Goal: Task Accomplishment & Management: Manage account settings

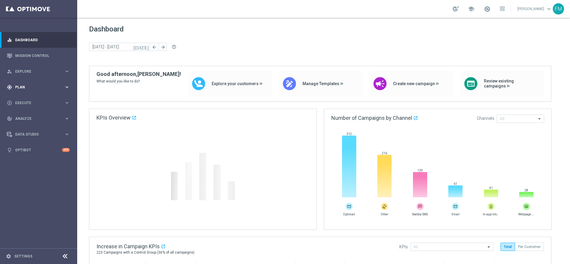
click at [52, 92] on div "gps_fixed Plan keyboard_arrow_right" at bounding box center [38, 87] width 77 height 16
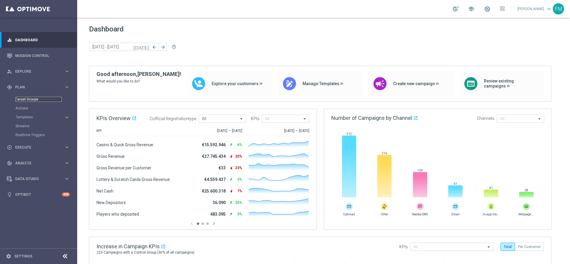
click at [25, 98] on link "Target Groups" at bounding box center [38, 99] width 46 height 5
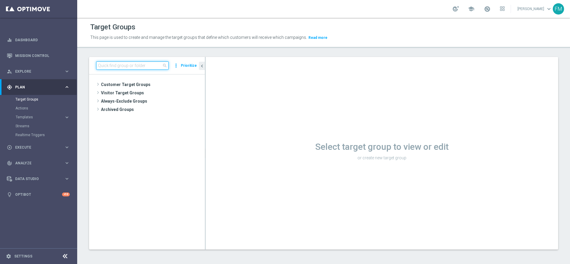
click at [124, 70] on input at bounding box center [132, 65] width 72 height 8
paste input "Churn 0-12M Talent ggr nb > 100 1st Sport lftime"
type input "Churn 0-12M Talent ggr nb > 100 1st Sport lftime"
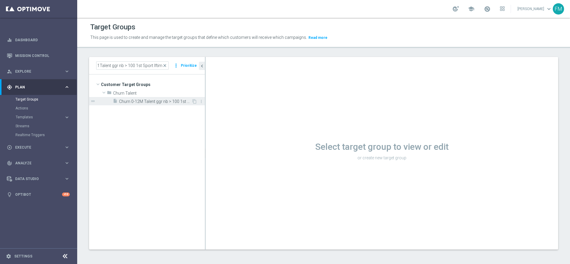
scroll to position [0, 0]
click at [145, 100] on span "Churn 0-12M Talent ggr nb > 100 1st Sport lftime" at bounding box center [155, 101] width 72 height 5
click at [152, 101] on span "Churn 0-12M Talent ggr nb > 100 1st Sport lftime" at bounding box center [155, 101] width 72 height 5
click at [173, 105] on div "insert_drive_file Churn 0-12M Talent ggr nb > 100 1st Sport lftime" at bounding box center [152, 101] width 79 height 8
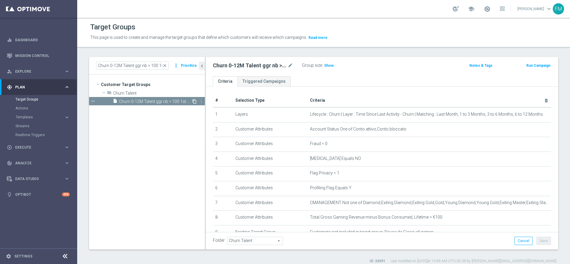
click at [195, 100] on icon "content_copy" at bounding box center [194, 101] width 5 height 5
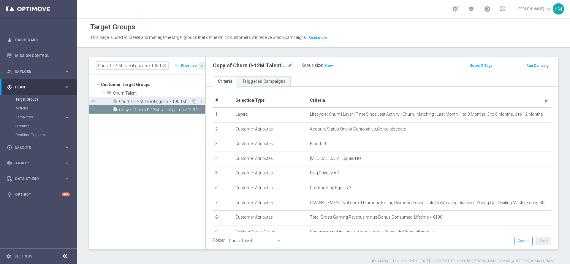
click at [158, 100] on span "Churn 0-12M Talent ggr nb > 100 1st Sport lftime" at bounding box center [155, 101] width 72 height 5
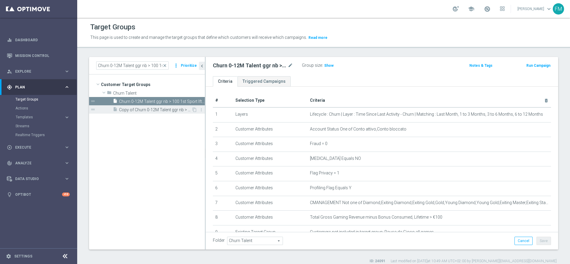
click at [154, 108] on span "Copy of Churn 0-12M Talent ggr nb > 100 1st Sport lftime" at bounding box center [155, 110] width 72 height 5
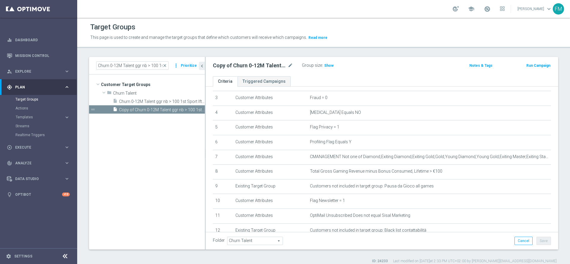
scroll to position [63, 0]
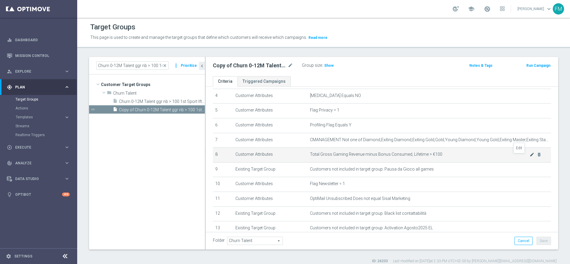
click at [380, 157] on icon "mode_edit" at bounding box center [532, 154] width 5 height 5
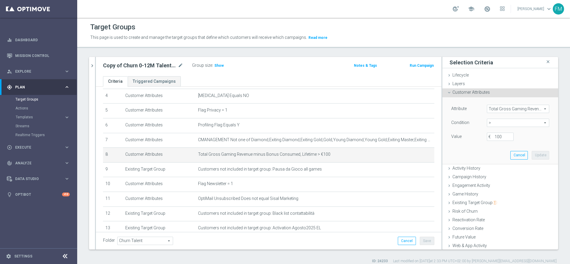
click at [380, 122] on span ">" at bounding box center [518, 123] width 62 height 8
click at [380, 176] on span "between" at bounding box center [518, 178] width 56 height 5
type input "between"
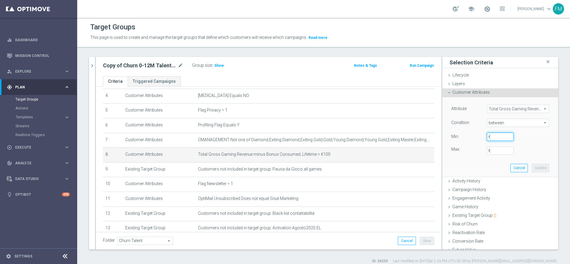
click at [380, 136] on input "€" at bounding box center [500, 137] width 27 height 8
type input "0"
click at [380, 148] on input "€" at bounding box center [500, 151] width 27 height 8
type input "100"
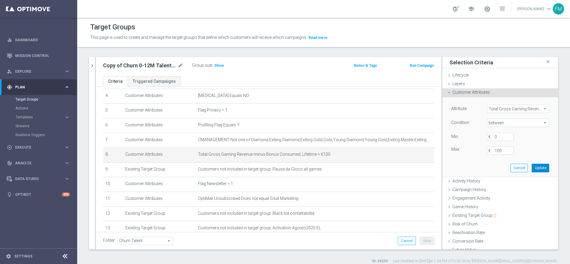
click at [380, 168] on button "Update" at bounding box center [541, 168] width 18 height 8
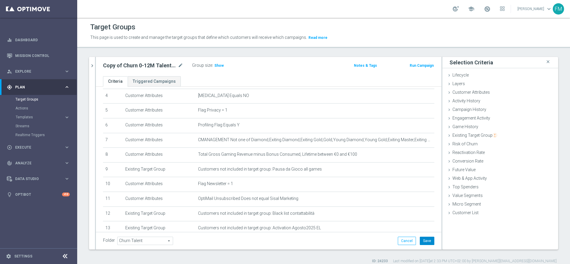
click at [380, 176] on button "Save" at bounding box center [427, 241] width 15 height 8
click at [182, 65] on icon "mode_edit" at bounding box center [180, 65] width 5 height 7
click at [152, 65] on input "Copy of Churn 0-12M Talent ggr nb > 100 1st Sport lftime" at bounding box center [143, 66] width 80 height 8
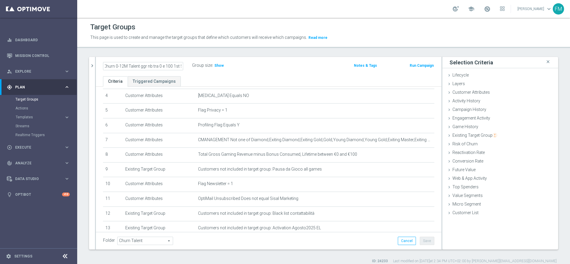
click at [140, 67] on input "Copy of Churn 0-12M Talent ggr nb tra 0 e 100 1st Sport lftime" at bounding box center [143, 66] width 80 height 8
type input "Churn 0-12M Talent ggr nb tra 0 e 100 1st Sport lftime"
click at [275, 77] on ul "Criteria Triggered Campaigns" at bounding box center [269, 81] width 346 height 10
click at [93, 67] on icon "chevron_right" at bounding box center [92, 66] width 6 height 6
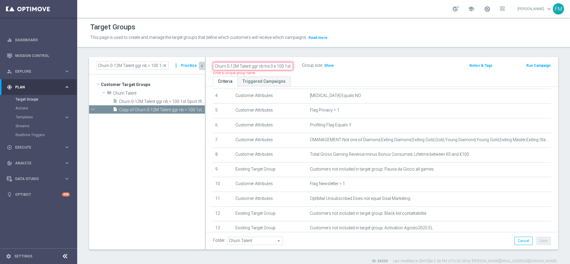
click at [255, 67] on input "Churn 0-12M Talent ggr nb tra 0 e 100 1st Sport lftime" at bounding box center [253, 66] width 80 height 8
click at [167, 66] on span "close" at bounding box center [164, 65] width 5 height 5
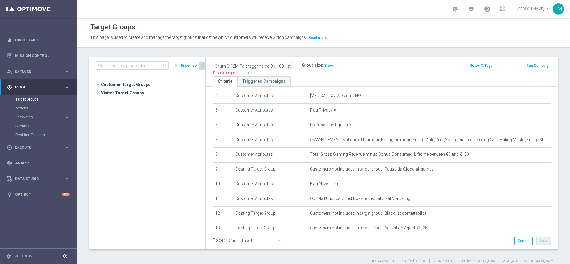
scroll to position [276, 0]
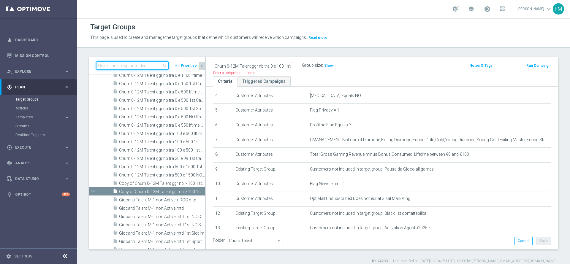
click at [159, 65] on input at bounding box center [132, 65] width 72 height 8
paste input "Churn 0-12M Talent ggr nb tra 0 e 100 1st Sport lftime"
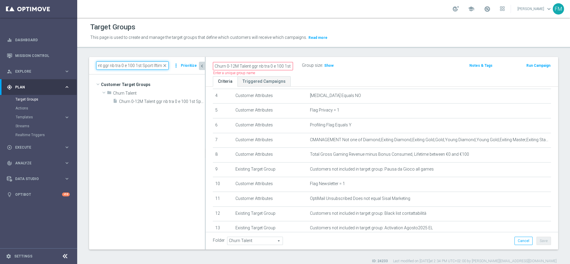
scroll to position [0, 0]
type input "Churn 0-12M Talent ggr nb tra 0 e 100 1st Sport lftime"
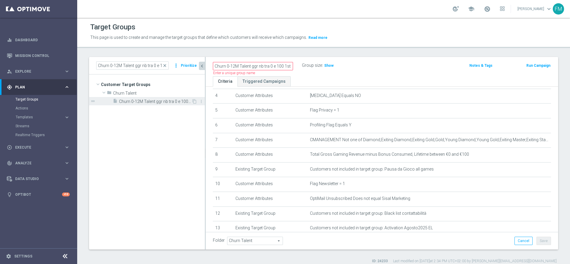
click at [159, 104] on span "Churn 0-12M Talent ggr nb tra 0 e 100 1st Sport lftime" at bounding box center [155, 101] width 72 height 5
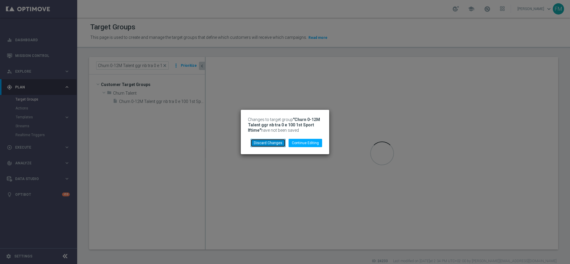
click at [267, 145] on button "Discard Changes" at bounding box center [268, 143] width 35 height 8
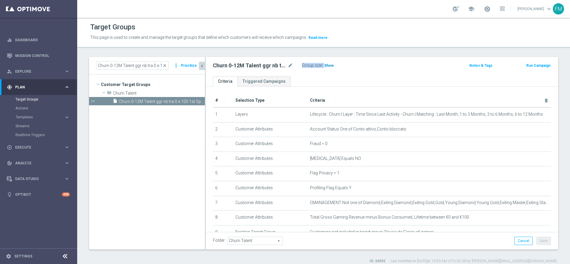
click at [328, 68] on div "Group size : Show" at bounding box center [331, 65] width 59 height 8
click at [328, 68] on h3 "Show" at bounding box center [329, 65] width 11 height 7
click at [364, 65] on div "Churn 0-12M Talent ggr nb tra 0 e 100 1st Sport lftime mode_edit Group size : 5…" at bounding box center [324, 66] width 231 height 10
click at [293, 65] on icon "mode_edit" at bounding box center [290, 65] width 5 height 7
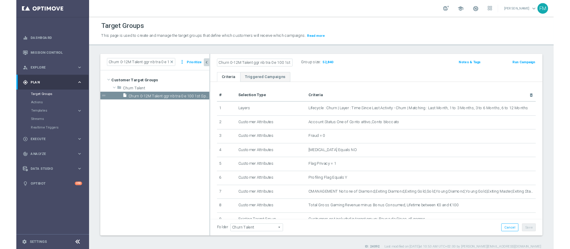
scroll to position [0, 21]
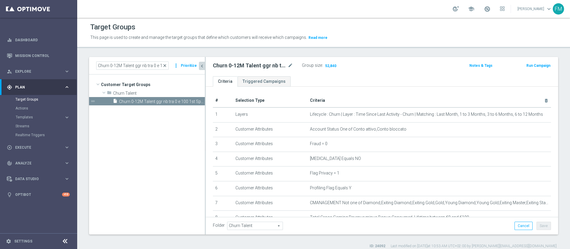
click at [166, 65] on span "close" at bounding box center [164, 65] width 5 height 5
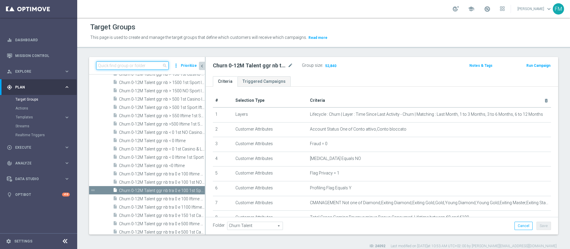
click at [142, 67] on input at bounding box center [132, 65] width 72 height 8
paste input "Recupero dei dati in corso. Attendere alcuni secondi e riprovare a tagliare o c…"
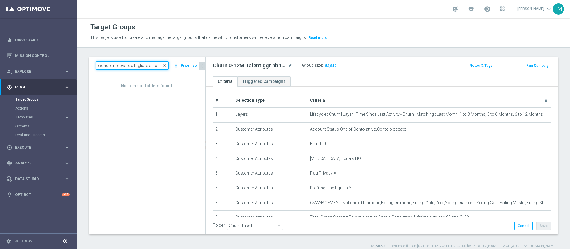
type input "Recupero dei dati in corso. Attendere alcuni secondi e riprovare a tagliare o c…"
click at [167, 67] on span "close" at bounding box center [164, 65] width 5 height 5
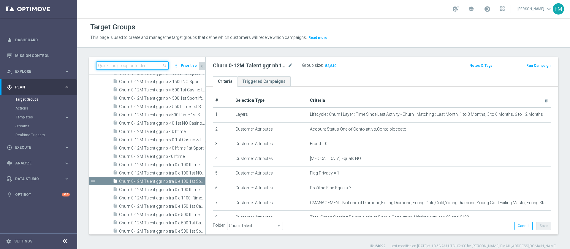
click at [125, 63] on input at bounding box center [132, 65] width 72 height 8
paste input "Churn Master Low"
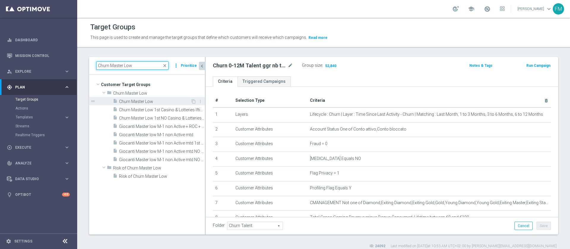
type input "Churn Master Low"
click at [155, 99] on span "Churn Master Low" at bounding box center [155, 101] width 72 height 5
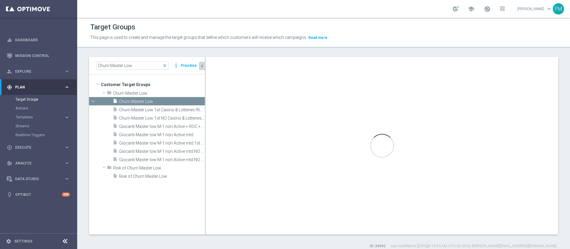
type input "Churn Master Low"
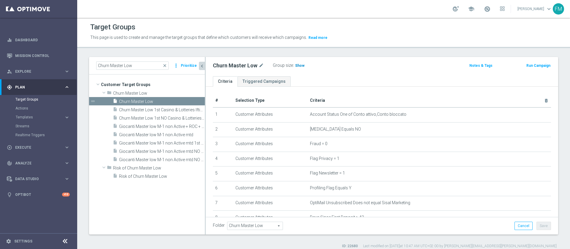
click at [297, 64] on span "Show" at bounding box center [300, 66] width 10 height 4
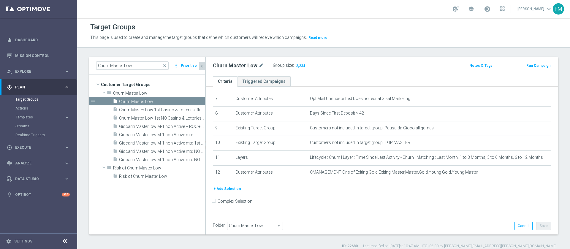
click at [225, 176] on button "+ Add Selection" at bounding box center [227, 189] width 29 height 7
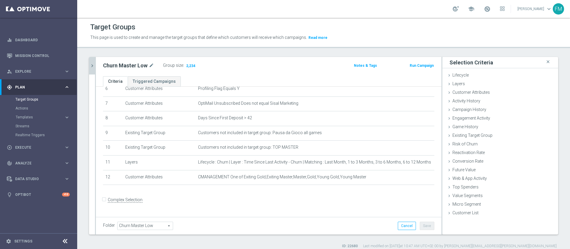
scroll to position [98, 0]
click at [380, 90] on span "Customer Attributes" at bounding box center [471, 92] width 37 height 5
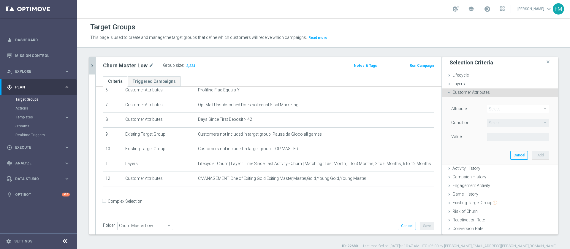
click at [380, 107] on span at bounding box center [518, 109] width 62 height 8
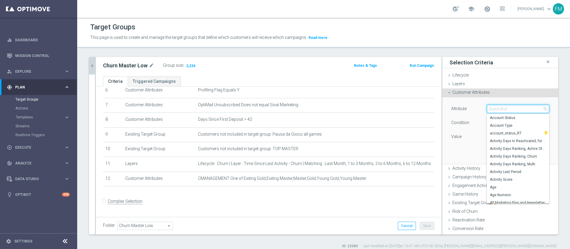
click at [380, 107] on input "search" at bounding box center [518, 109] width 62 height 8
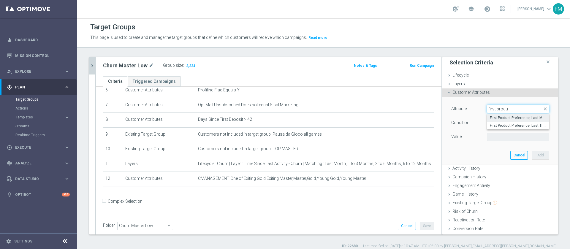
type input "first produ"
click at [380, 117] on span "First Product Preference, Last Month" at bounding box center [518, 118] width 56 height 5
type input "First Product Preference, Last Month"
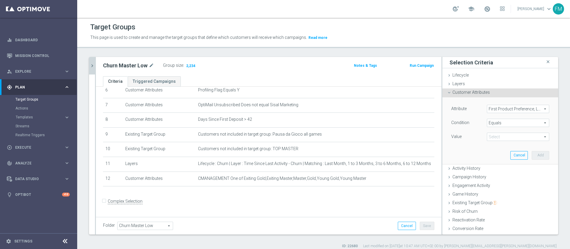
click at [380, 124] on span "Equals" at bounding box center [518, 123] width 62 height 8
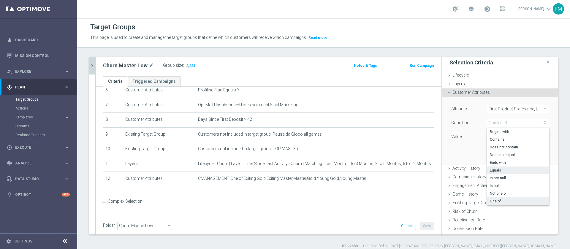
click at [380, 176] on span "One of" at bounding box center [518, 201] width 56 height 5
type input "One of"
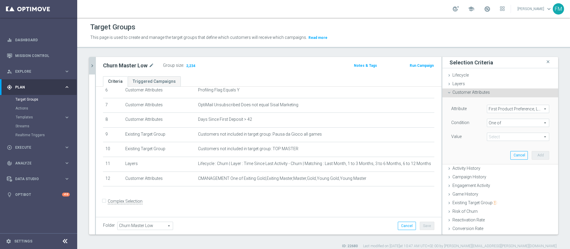
click at [380, 137] on span at bounding box center [518, 137] width 62 height 8
click at [380, 176] on input "No Bets Made" at bounding box center [494, 198] width 4 height 4
checkbox input "true"
type input "No Bets Made"
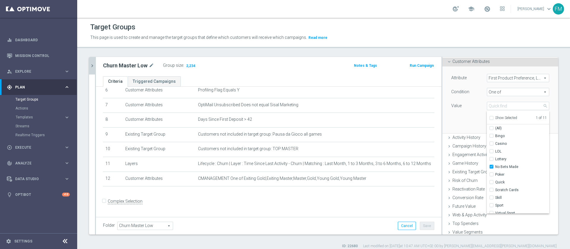
scroll to position [31, 0]
click at [380, 176] on input "Sport" at bounding box center [494, 205] width 4 height 4
checkbox input "true"
type input "Selected 2 of 11"
click at [380, 176] on input "Virtual Sport" at bounding box center [494, 213] width 4 height 4
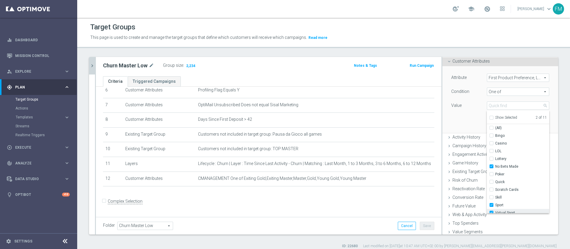
checkbox input "true"
type input "Selected 3 of 11"
click at [380, 106] on label "Value" at bounding box center [456, 105] width 10 height 5
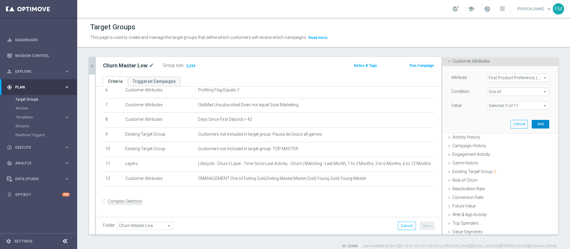
click at [380, 123] on button "Add" at bounding box center [541, 124] width 18 height 8
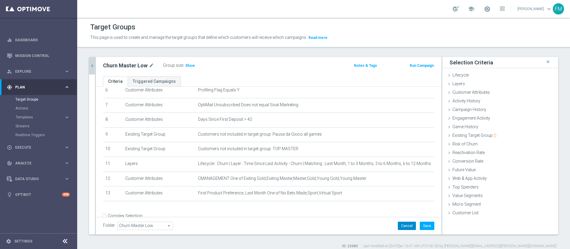
click at [380, 176] on button "Cancel" at bounding box center [407, 226] width 18 height 8
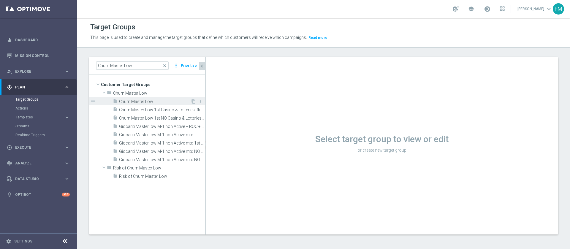
click at [137, 102] on span "Churn Master Low" at bounding box center [155, 101] width 72 height 5
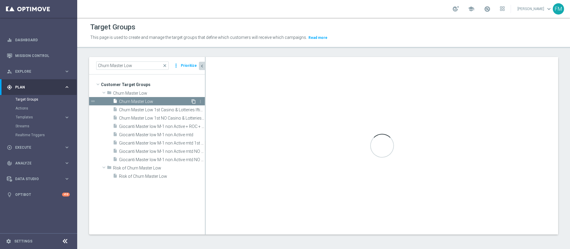
click at [192, 101] on icon "content_copy" at bounding box center [193, 101] width 5 height 5
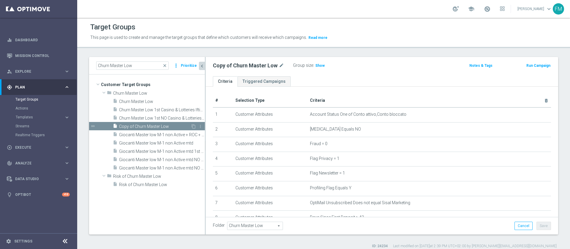
click at [153, 125] on span "Copy of Churn Master Low" at bounding box center [155, 126] width 72 height 5
click at [279, 62] on icon "mode_edit" at bounding box center [281, 65] width 5 height 7
click at [230, 67] on input "Copy of Churn Master Low" at bounding box center [253, 66] width 80 height 8
type input "Churn Master Low No Sport"
click at [368, 73] on div "Churn Master Low No Sport Group size : Show Notes & Tags Run Campaign" at bounding box center [382, 66] width 353 height 19
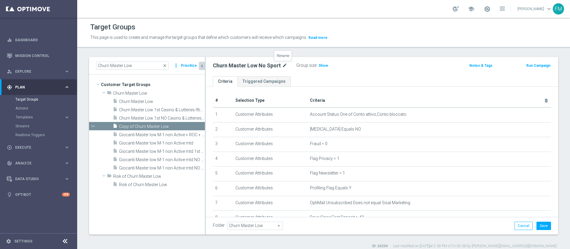
click at [284, 65] on icon "mode_edit" at bounding box center [284, 65] width 5 height 7
click at [320, 63] on h3 "Show" at bounding box center [323, 65] width 11 height 7
click at [380, 176] on button "Save" at bounding box center [544, 226] width 15 height 8
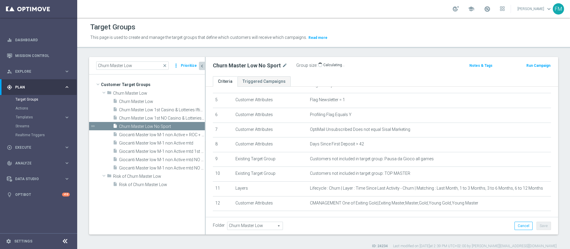
scroll to position [104, 0]
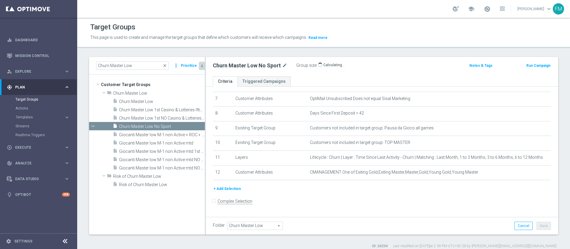
click at [220, 176] on button "+ Add Selection" at bounding box center [227, 189] width 29 height 7
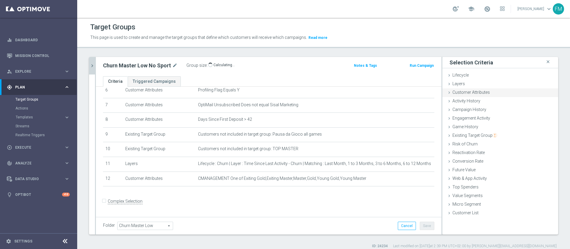
click at [380, 94] on span "Customer Attributes" at bounding box center [471, 92] width 37 height 5
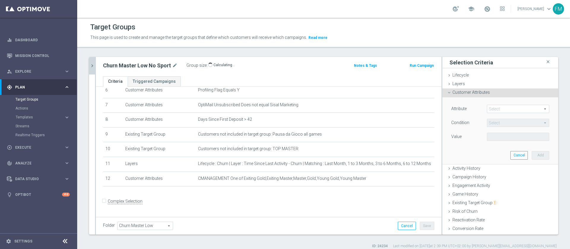
click at [380, 111] on span at bounding box center [518, 109] width 62 height 8
click at [0, 0] on input "search" at bounding box center [0, 0] width 0 height 0
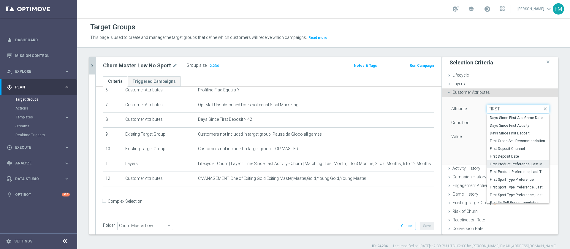
type input "FIRST"
click at [380, 163] on span "First Product Preference, Last Month" at bounding box center [518, 164] width 56 height 5
type input "First Product Preference, Last Month"
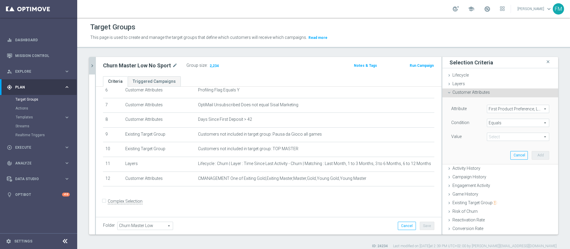
click at [380, 123] on span "Equals" at bounding box center [518, 123] width 62 height 8
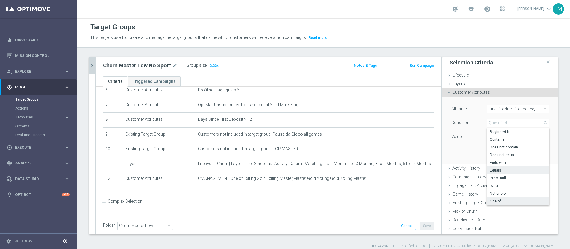
click at [380, 176] on label "One of" at bounding box center [518, 202] width 62 height 8
type input "One of"
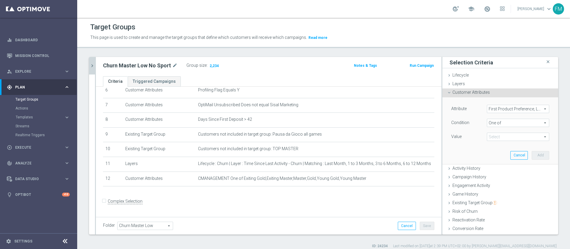
click at [380, 134] on span at bounding box center [518, 137] width 62 height 8
click at [380, 176] on input "No Bets Made" at bounding box center [494, 198] width 4 height 4
checkbox input "true"
type input "No Bets Made"
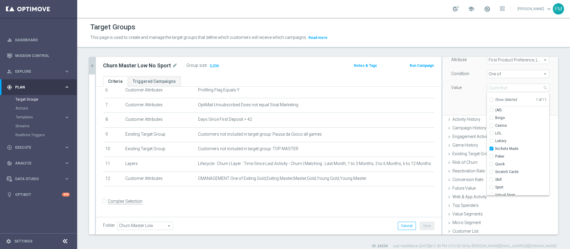
scroll to position [4, 0]
click at [380, 176] on label "Virtual Sport" at bounding box center [522, 192] width 54 height 8
click at [380, 176] on input "Virtual Sport" at bounding box center [494, 192] width 4 height 4
checkbox input "true"
type input "Selected 2 of 11"
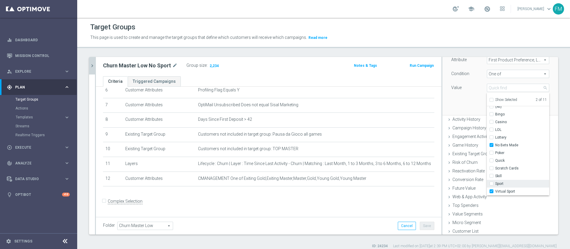
click at [380, 176] on input "Sport" at bounding box center [494, 184] width 4 height 4
checkbox input "true"
type input "Selected 3 of 11"
click at [380, 102] on div "Attribute First Product Preference, Last Month First Product Preference, Last M…" at bounding box center [500, 81] width 107 height 67
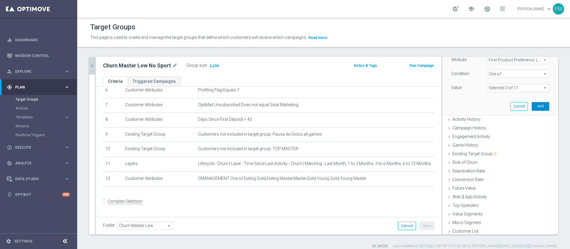
click at [380, 104] on button "Add" at bounding box center [541, 106] width 18 height 8
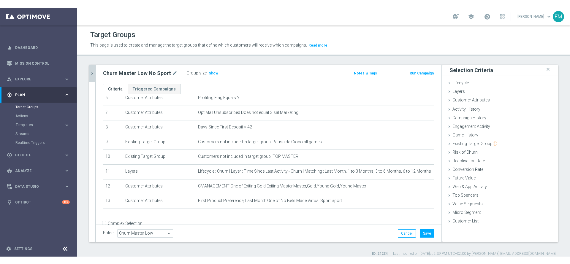
scroll to position [0, 0]
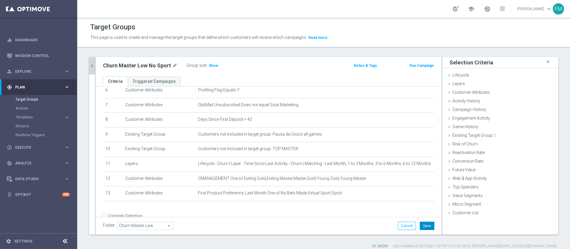
click at [380, 176] on button "Save" at bounding box center [427, 226] width 15 height 8
click at [213, 64] on span "Show" at bounding box center [214, 66] width 10 height 4
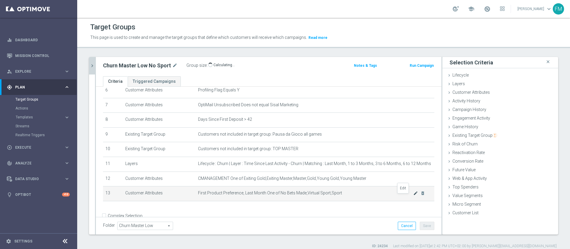
click at [380, 176] on icon "mode_edit" at bounding box center [415, 193] width 5 height 5
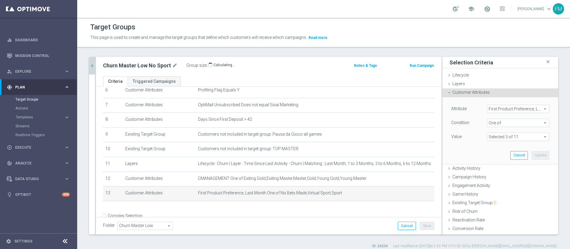
click at [380, 122] on span "One of" at bounding box center [518, 123] width 62 height 8
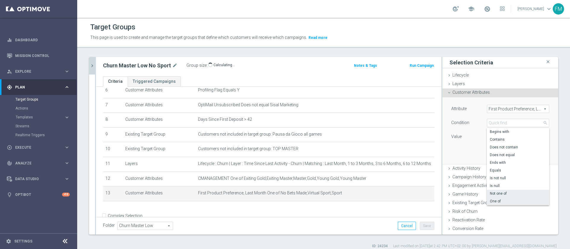
click at [380, 176] on span "Not one of" at bounding box center [518, 193] width 56 height 5
type input "Not one of"
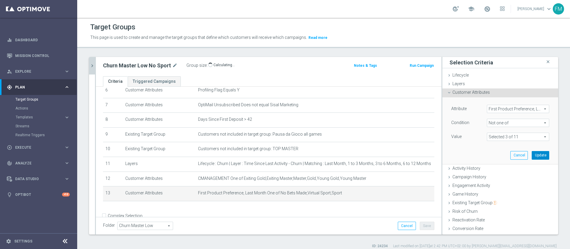
click at [380, 156] on button "Update" at bounding box center [541, 155] width 18 height 8
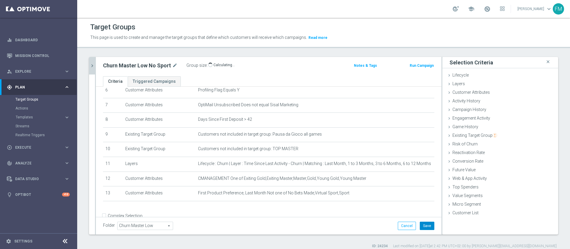
click at [380, 176] on button "Save" at bounding box center [427, 226] width 15 height 8
click at [93, 66] on icon "chevron_right" at bounding box center [92, 66] width 6 height 6
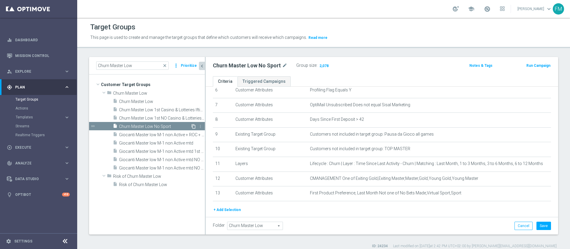
click at [193, 127] on icon "content_copy" at bounding box center [193, 126] width 5 height 5
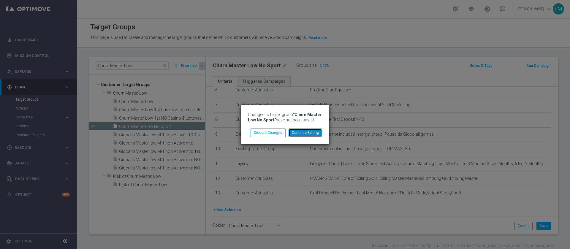
click at [302, 129] on button "Continue Editing" at bounding box center [306, 133] width 34 height 8
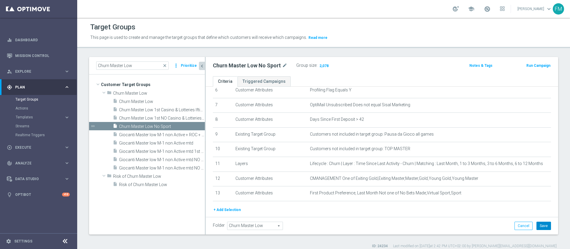
click at [380, 176] on button "Save" at bounding box center [544, 226] width 15 height 8
click at [193, 127] on icon "content_copy" at bounding box center [193, 126] width 5 height 5
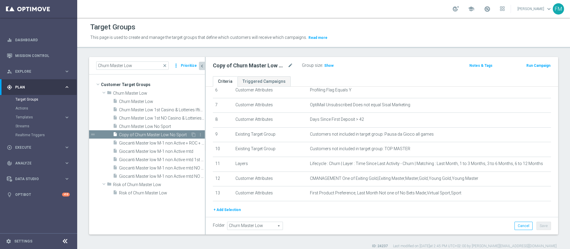
click at [153, 132] on span "Copy of Churn Master Low No Sport" at bounding box center [155, 134] width 72 height 5
click at [292, 67] on icon "mode_edit" at bounding box center [290, 65] width 5 height 7
click at [271, 66] on input "Copy of Churn Master Low No Sport" at bounding box center [253, 66] width 80 height 8
drag, startPoint x: 289, startPoint y: 65, endPoint x: 234, endPoint y: 66, distance: 54.7
click at [234, 66] on input "Copy of Churn Master Low 1st Sport" at bounding box center [253, 66] width 80 height 8
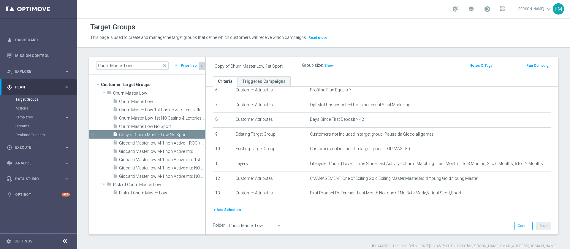
click at [230, 66] on input "Copy of Churn Master Low 1st Sport" at bounding box center [253, 66] width 80 height 8
drag, startPoint x: 273, startPoint y: 65, endPoint x: 185, endPoint y: 67, distance: 87.6
click at [185, 67] on as-split "Churn Master Low close more_vert Prioritize Customer Target Groups library_add …" at bounding box center [323, 146] width 469 height 178
type input "Churn Master Low 1st Sport"
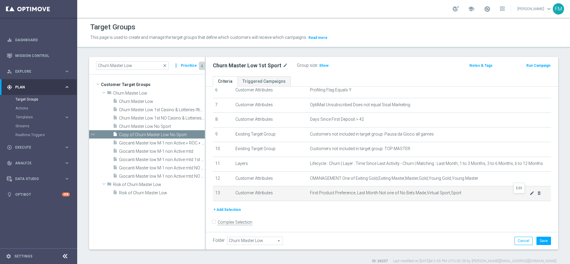
click at [380, 176] on icon "mode_edit" at bounding box center [532, 193] width 5 height 5
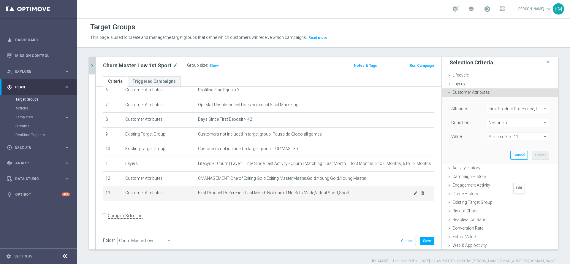
scroll to position [98, 0]
click at [380, 106] on span "First Product Preference, Last Month" at bounding box center [518, 109] width 62 height 8
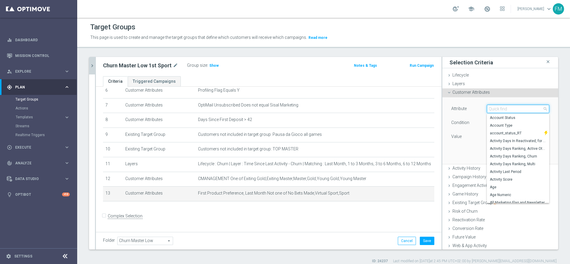
click at [380, 106] on input "search" at bounding box center [518, 109] width 62 height 8
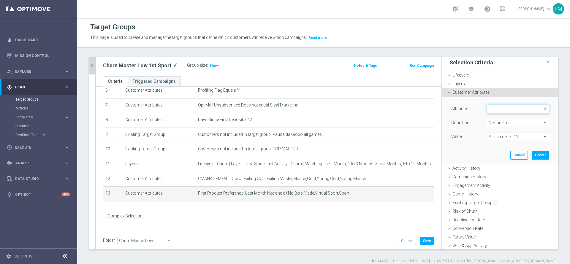
type input "L"
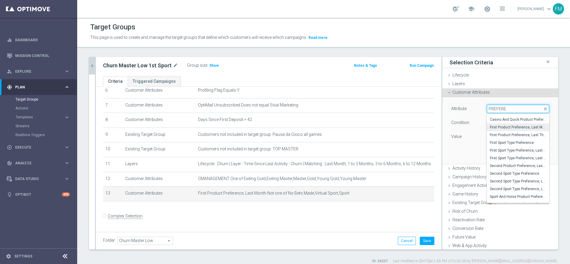
scroll to position [21, 0]
click at [380, 109] on span "close" at bounding box center [545, 109] width 5 height 5
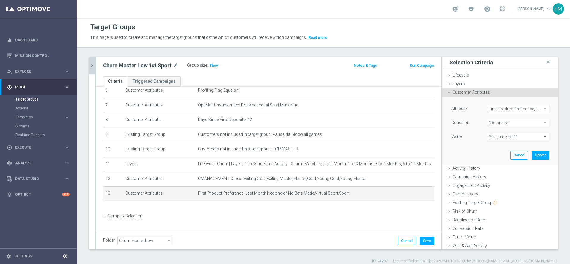
click at [380, 110] on span "First Product Preference, Last Month" at bounding box center [518, 109] width 62 height 8
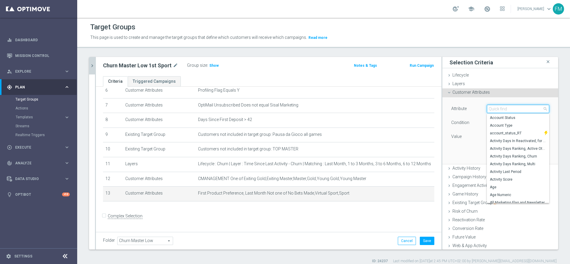
click at [380, 110] on input "search" at bounding box center [518, 109] width 62 height 8
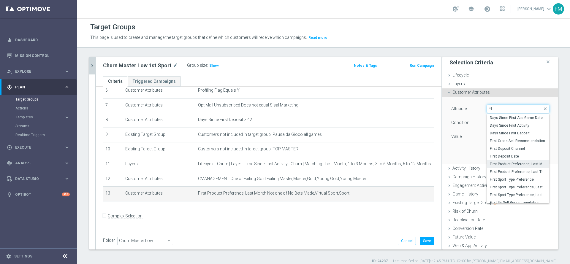
type input "F"
type input "P"
type input "L"
type input "PRE"
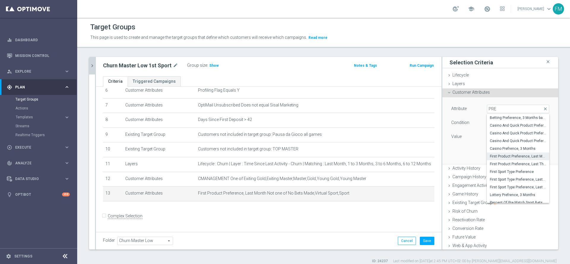
click at [380, 158] on span "First Product Preference, Last Month" at bounding box center [518, 156] width 56 height 5
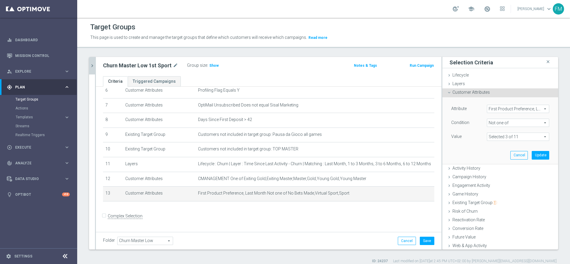
click at [380, 123] on span "Not one of" at bounding box center [518, 123] width 62 height 8
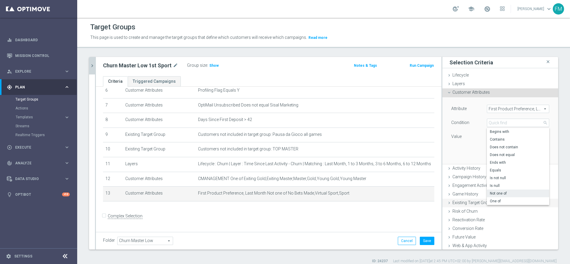
click at [380, 176] on span "One of" at bounding box center [518, 201] width 56 height 5
type input "One of"
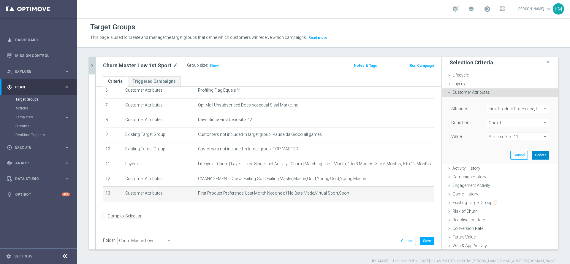
click at [380, 152] on button "Update" at bounding box center [541, 155] width 18 height 8
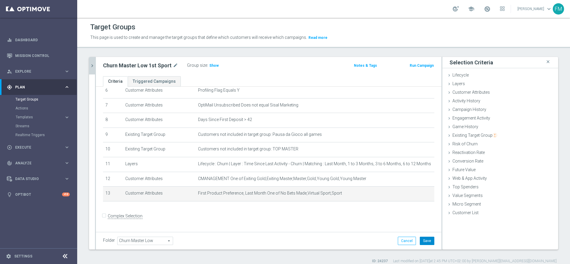
click at [380, 176] on button "Save" at bounding box center [427, 241] width 15 height 8
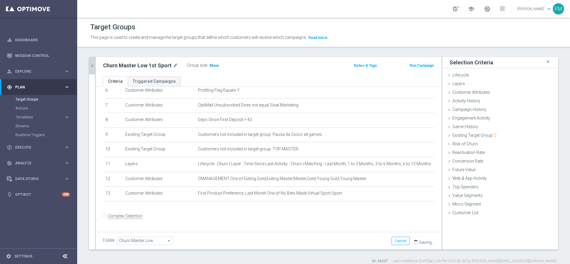
click at [214, 64] on span "Show" at bounding box center [214, 66] width 10 height 4
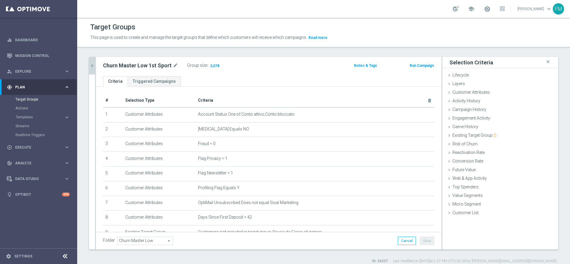
scroll to position [98, 0]
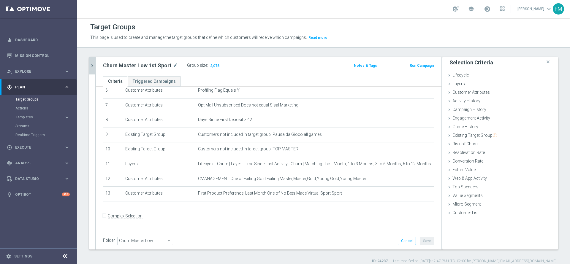
click at [92, 64] on icon "chevron_right" at bounding box center [92, 66] width 6 height 6
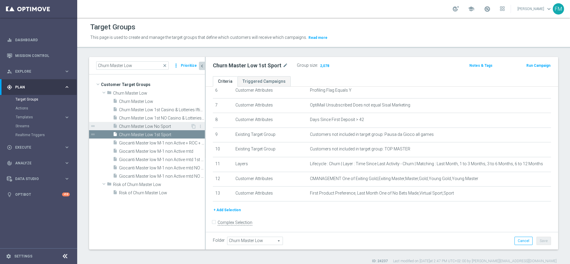
click at [167, 129] on div "insert_drive_file Churn Master Low No Sport" at bounding box center [152, 126] width 78 height 8
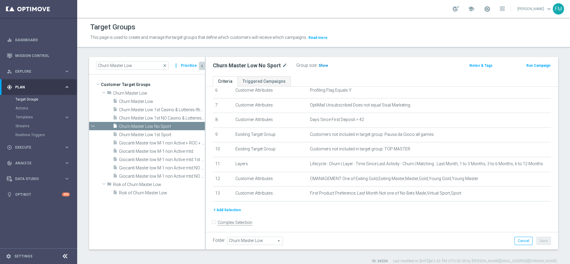
click at [323, 65] on span "Show" at bounding box center [324, 66] width 10 height 4
click at [157, 133] on span "Churn Master Low 1st Sport" at bounding box center [155, 134] width 72 height 5
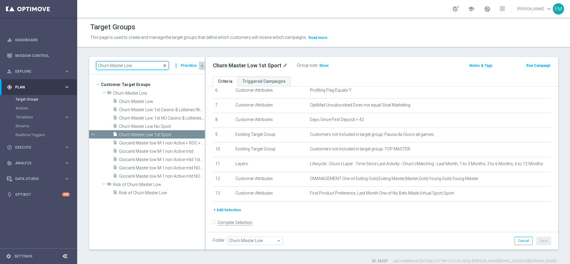
drag, startPoint x: 136, startPoint y: 62, endPoint x: 166, endPoint y: 66, distance: 30.5
click at [166, 66] on div "Churn Master Low close" at bounding box center [132, 65] width 72 height 8
click at [166, 66] on span "close" at bounding box center [164, 65] width 5 height 5
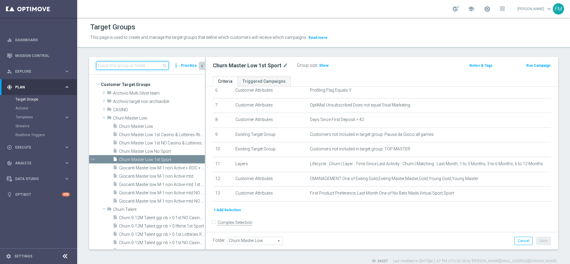
click at [146, 65] on input at bounding box center [132, 65] width 72 height 8
paste input "Recupero dei dati in corso. Attendere alcuni secondi e riprovare a tagliare o c…"
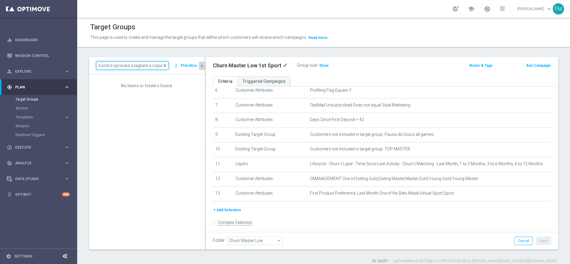
type input "Recupero dei dati in corso. Attendere alcuni secondi e riprovare a tagliare o c…"
click at [167, 65] on span "close" at bounding box center [164, 65] width 5 height 5
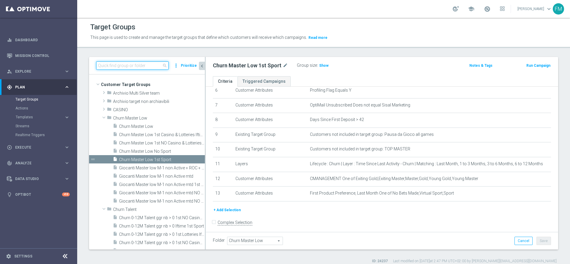
paste input "Giocanti Talent W-2 non Active lw lm ggr nb l3m > 0"
click at [152, 67] on input "Giocanti Talent W-2 non Active lw lm ggr nb l3m > 0" at bounding box center [132, 65] width 72 height 8
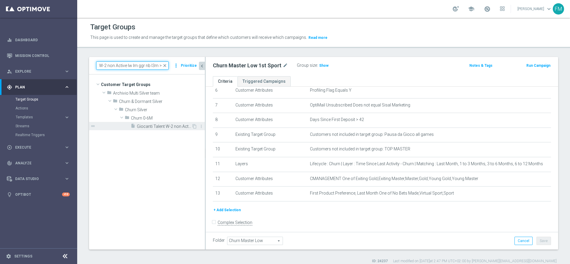
type input "Giocanti Talent W-2 non Active lw lm ggr nb l3m > 0"
click at [153, 130] on div "insert_drive_file Giocanti Talent W-2 non Active lw lm ggr nb l3m > 0" at bounding box center [161, 126] width 61 height 8
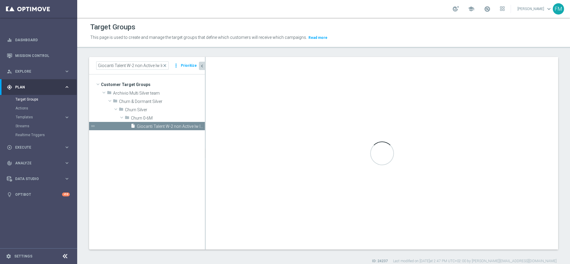
type input "Churn 0-6M"
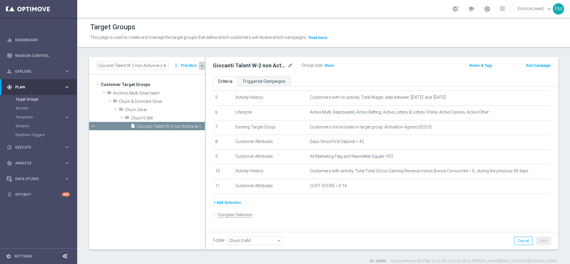
scroll to position [74, 0]
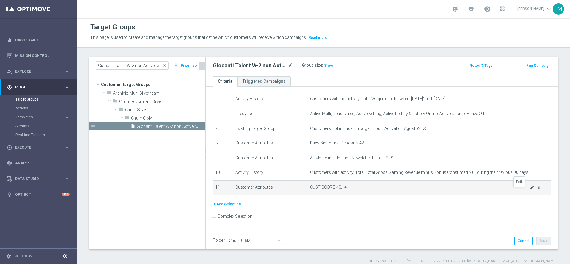
click at [380, 176] on icon "mode_edit" at bounding box center [532, 187] width 5 height 5
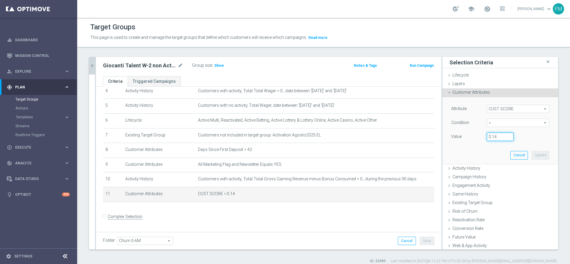
click at [380, 136] on input "0.14" at bounding box center [500, 137] width 27 height 8
type input "0.15"
click at [380, 159] on button "Update" at bounding box center [541, 155] width 18 height 8
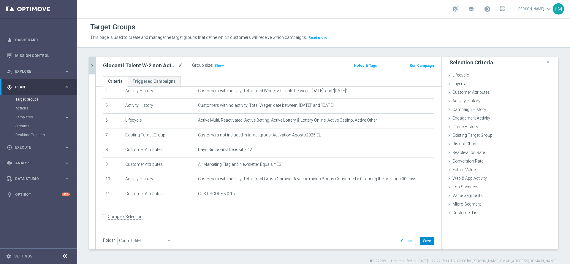
click at [380, 176] on button "Save" at bounding box center [427, 241] width 15 height 8
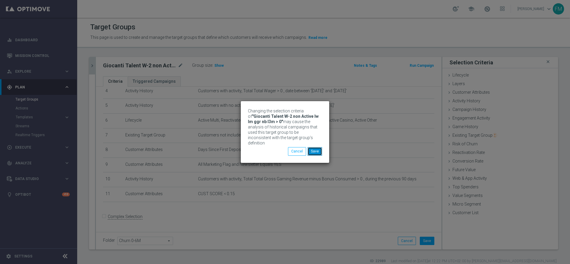
click at [309, 152] on button "Save" at bounding box center [315, 151] width 15 height 8
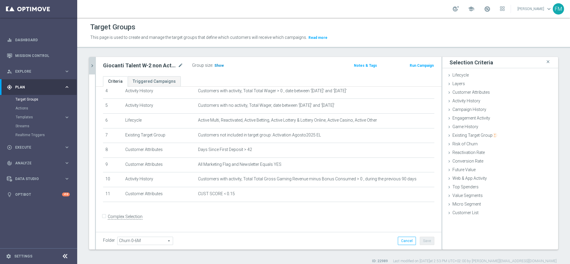
click at [220, 67] on span "Show" at bounding box center [219, 66] width 10 height 4
click at [380, 92] on icon "mode_edit" at bounding box center [415, 91] width 5 height 5
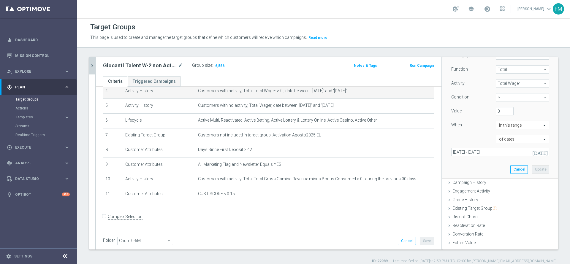
scroll to position [87, 0]
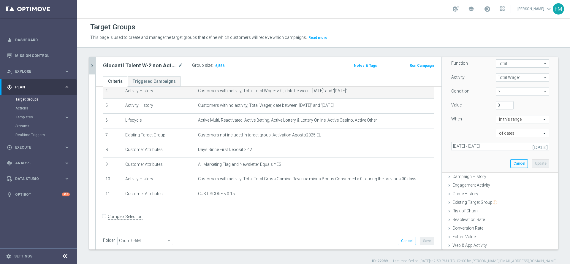
click at [380, 145] on icon "[DATE]" at bounding box center [541, 146] width 16 height 5
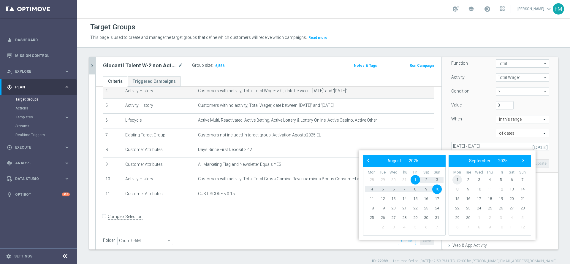
click at [380, 176] on span "1" at bounding box center [458, 180] width 10 height 10
click at [380, 176] on span "14" at bounding box center [437, 190] width 10 height 10
type input "[DATE] - [DATE]"
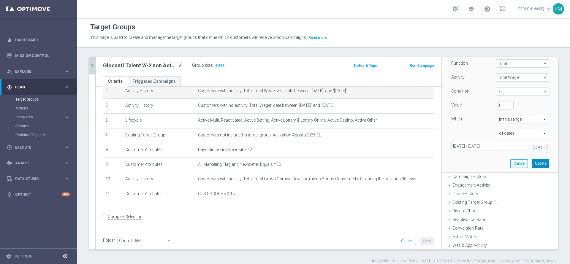
click at [380, 162] on button "Update" at bounding box center [541, 163] width 18 height 8
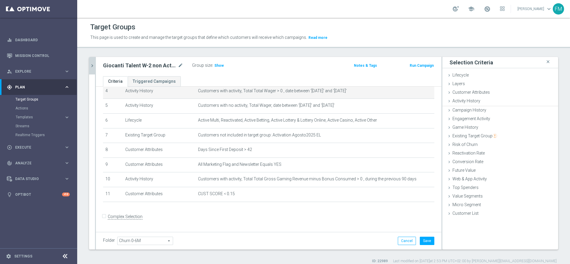
scroll to position [0, 0]
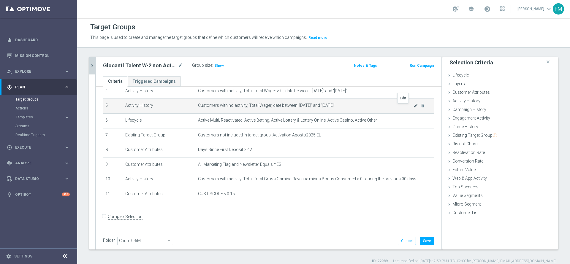
click at [380, 108] on icon "mode_edit" at bounding box center [415, 105] width 5 height 5
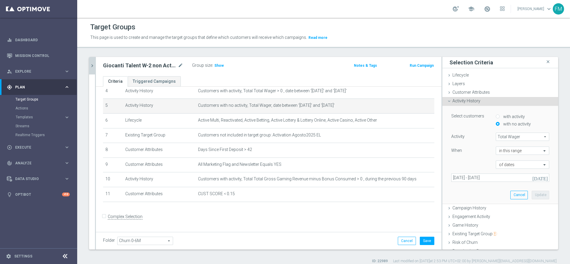
click at [380, 175] on button "[DATE]" at bounding box center [541, 178] width 18 height 9
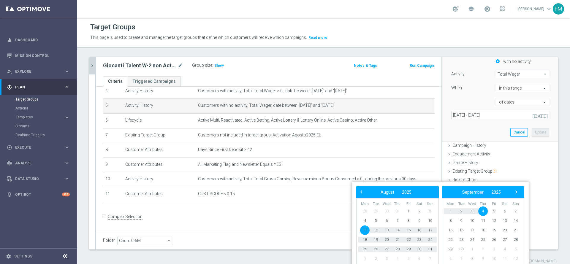
scroll to position [62, 0]
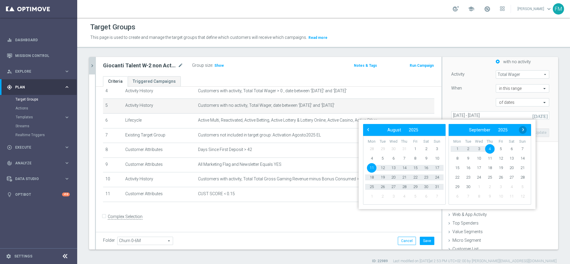
click at [380, 130] on span "›" at bounding box center [523, 130] width 8 height 8
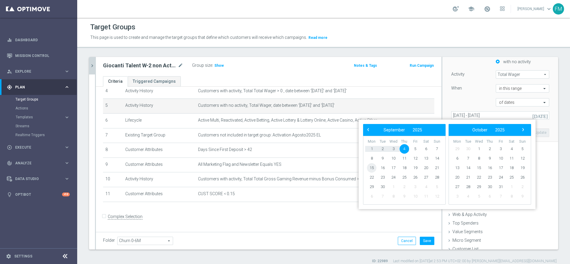
click at [371, 166] on span "15" at bounding box center [372, 168] width 10 height 10
click at [380, 176] on span "30" at bounding box center [383, 187] width 10 height 10
type input "[DATE] - [DATE]"
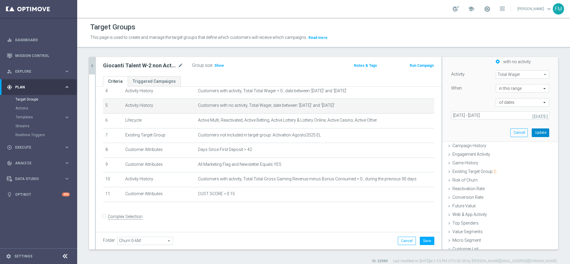
click at [380, 137] on button "Update" at bounding box center [541, 133] width 18 height 8
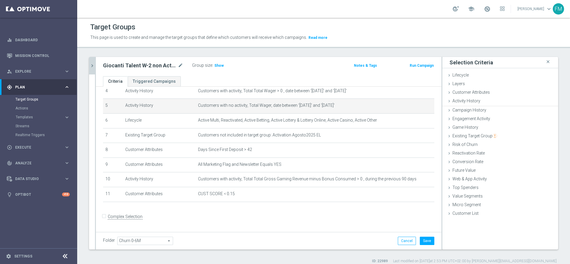
scroll to position [0, 0]
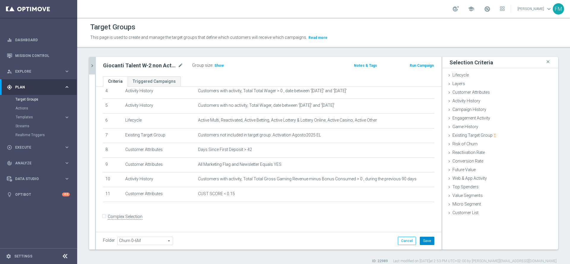
click at [380, 176] on button "Save" at bounding box center [427, 241] width 15 height 8
click at [380, 8] on span at bounding box center [487, 9] width 7 height 7
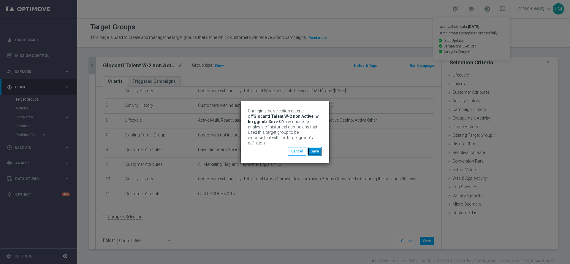
click at [319, 147] on button "Save" at bounding box center [315, 151] width 15 height 8
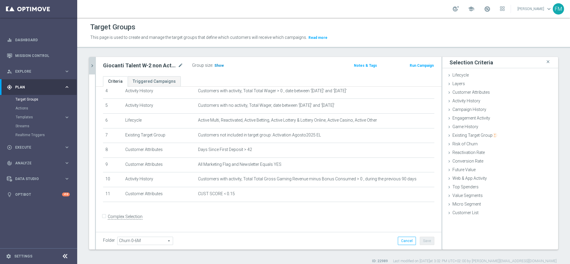
click at [218, 65] on span "Show" at bounding box center [219, 66] width 10 height 4
click at [180, 64] on icon "mode_edit" at bounding box center [180, 65] width 5 height 7
click at [282, 66] on div "Giocanti Talent W-2 non Active lw lm ggr nb l3m > 0 mode_edit Group size : 7,617" at bounding box center [212, 66] width 227 height 10
click at [380, 89] on div "Customer Attributes done selection updated" at bounding box center [501, 93] width 116 height 9
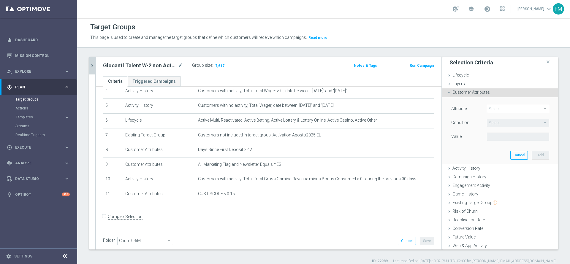
click at [380, 110] on span at bounding box center [518, 109] width 62 height 8
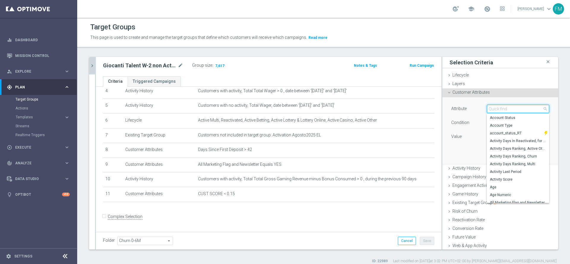
click at [380, 110] on input "search" at bounding box center [518, 109] width 62 height 8
click at [380, 72] on div "Giocanti Talent W-2 non Active lw lm ggr nb l3m > 0 mode_edit Group size : 7,61…" at bounding box center [269, 66] width 346 height 19
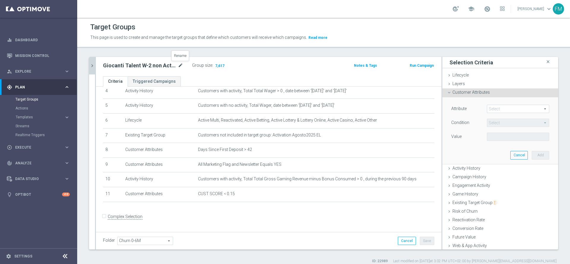
click at [179, 66] on icon "mode_edit" at bounding box center [180, 65] width 5 height 7
click at [95, 64] on icon "chevron_right" at bounding box center [92, 66] width 6 height 6
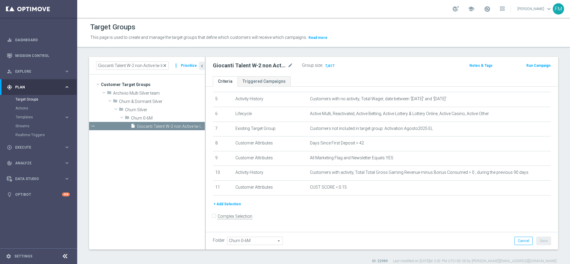
click at [166, 67] on span "close" at bounding box center [164, 65] width 5 height 5
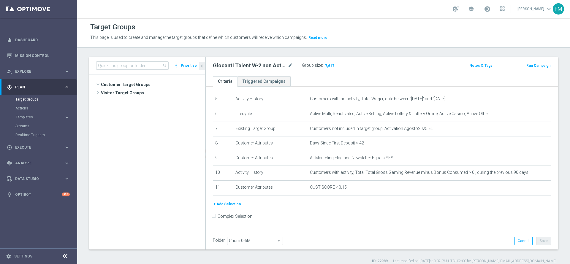
scroll to position [523, 0]
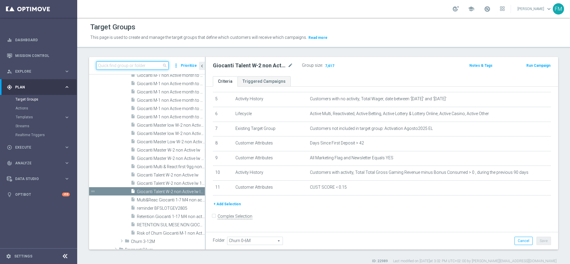
click at [155, 67] on input at bounding box center [132, 65] width 72 height 8
paste input "Risk of Churn Master Low"
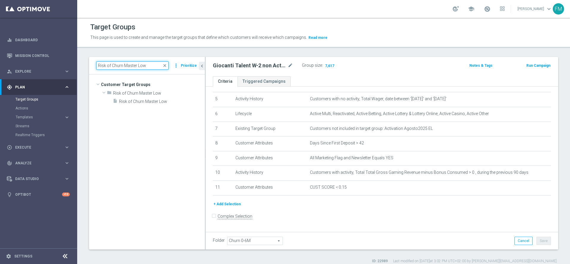
scroll to position [0, 0]
type input "Risk of Churn Master Low"
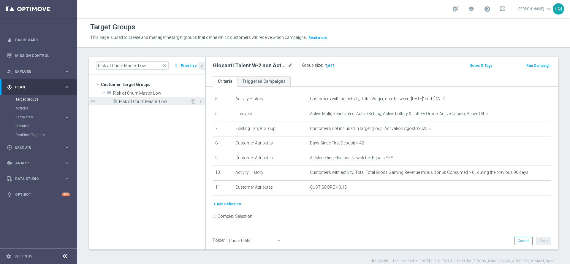
click at [144, 103] on span "Risk of Churn Master Low" at bounding box center [155, 101] width 72 height 5
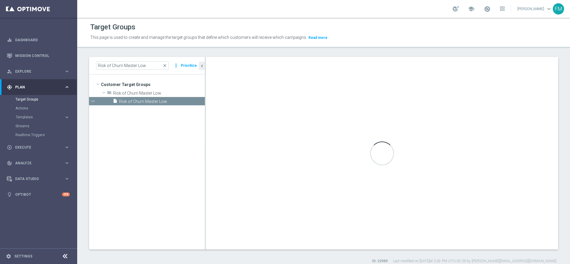
type input "Risk of Churn Master Low"
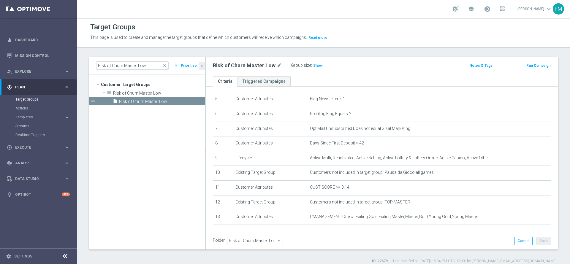
scroll to position [98, 0]
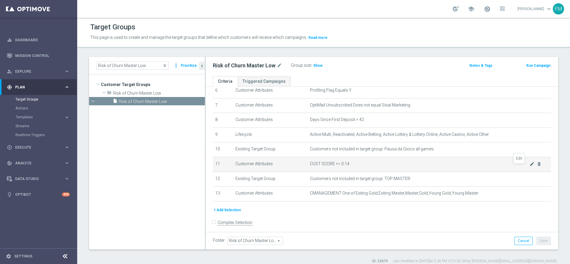
click at [380, 166] on icon "mode_edit" at bounding box center [532, 164] width 5 height 5
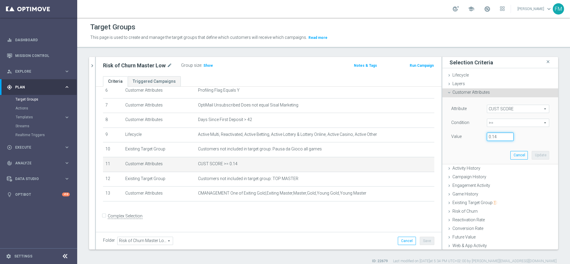
click at [380, 138] on input "0.14" at bounding box center [500, 137] width 27 height 8
type input "0.15"
click at [380, 151] on button "Update" at bounding box center [541, 155] width 18 height 8
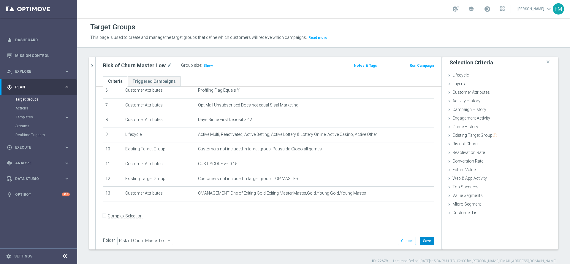
click at [380, 176] on button "Save" at bounding box center [427, 241] width 15 height 8
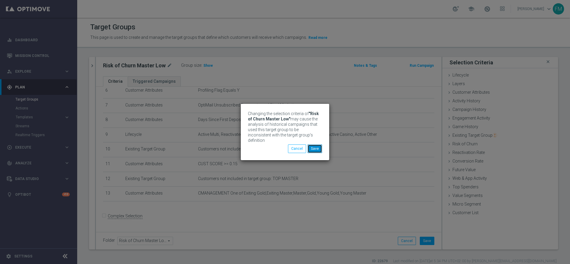
click at [313, 145] on button "Save" at bounding box center [315, 149] width 15 height 8
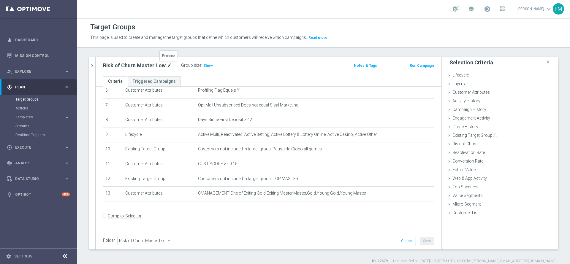
click at [169, 62] on icon "mode_edit" at bounding box center [169, 65] width 5 height 7
click at [270, 77] on ul "Criteria Triggered Campaigns" at bounding box center [269, 81] width 346 height 10
click at [205, 64] on span "Show" at bounding box center [208, 66] width 10 height 4
click at [93, 61] on button "chevron_right" at bounding box center [92, 66] width 6 height 18
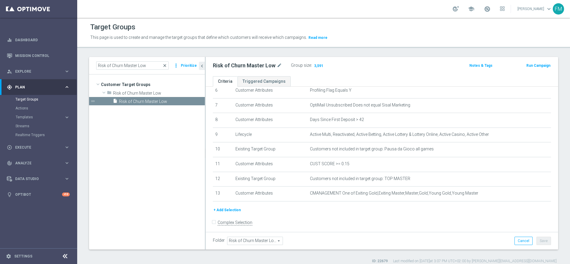
click at [167, 64] on span "close" at bounding box center [164, 65] width 5 height 5
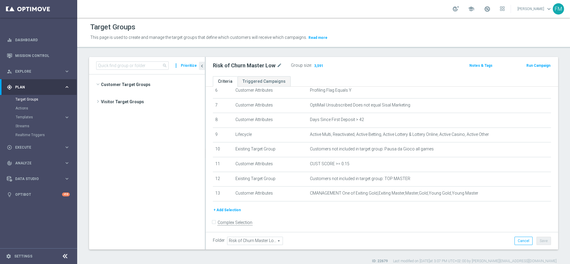
scroll to position [1372, 0]
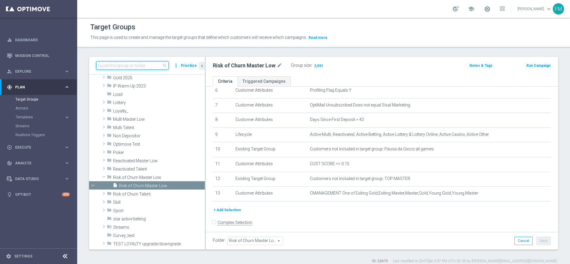
click at [141, 67] on input at bounding box center [132, 65] width 72 height 8
paste input "Risk of churn Talent ggr nb lm > 0"
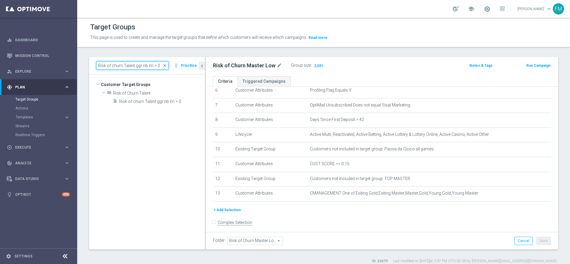
scroll to position [0, 0]
type input "Risk of churn Talent ggr nb lm > 0"
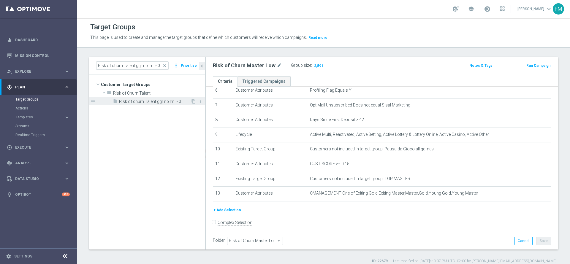
click at [154, 98] on div "insert_drive_file Risk of churn Talent ggr nb lm > 0" at bounding box center [152, 101] width 78 height 8
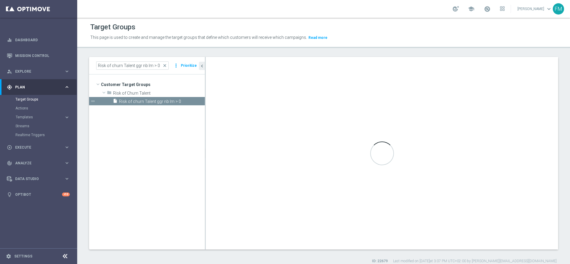
type input "Risk of Churn Talent"
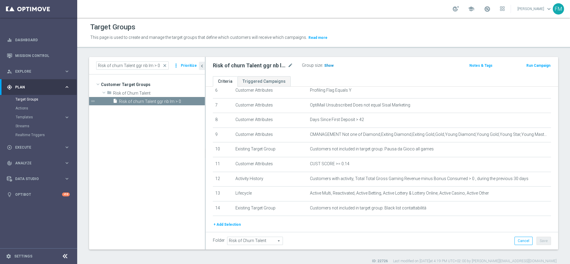
click at [327, 65] on span "Show" at bounding box center [329, 66] width 10 height 4
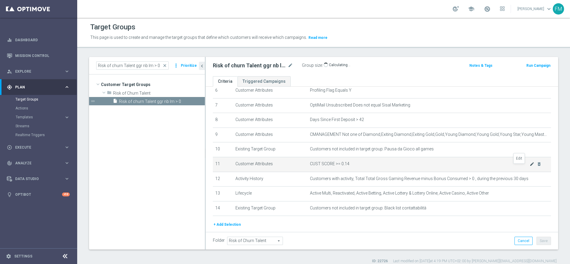
click at [380, 167] on icon "mode_edit" at bounding box center [532, 164] width 5 height 5
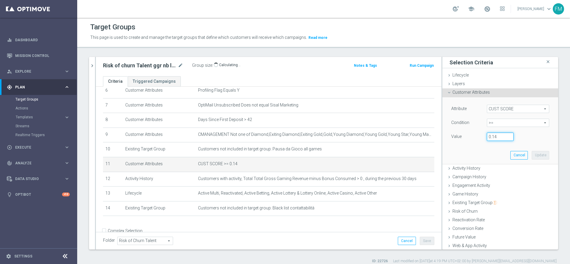
click at [380, 136] on input "0.14" at bounding box center [500, 137] width 27 height 8
type input "0.15"
click at [380, 157] on button "Update" at bounding box center [541, 155] width 18 height 8
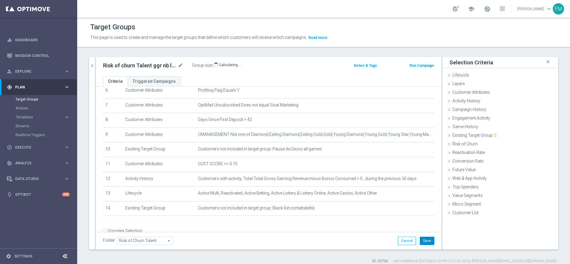
click at [380, 176] on button "Save" at bounding box center [427, 241] width 15 height 8
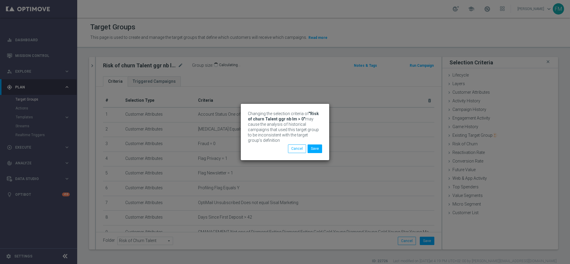
click at [380, 126] on div "Changing the selection criteria of "Risk of churn Talent ggr nb lm > 0" may cau…" at bounding box center [285, 132] width 570 height 264
click at [314, 149] on button "Save" at bounding box center [315, 149] width 15 height 8
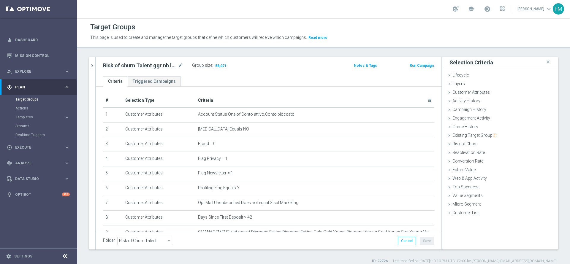
scroll to position [113, 0]
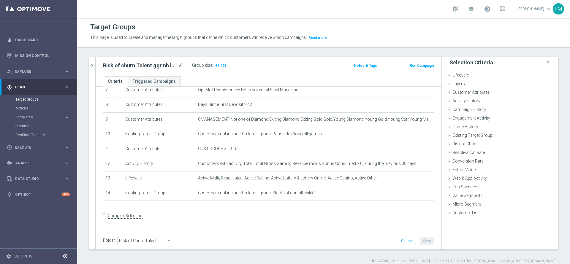
click at [277, 176] on form "Complex Selection Invalid Expression" at bounding box center [268, 222] width 331 height 22
click at [179, 67] on icon "mode_edit" at bounding box center [180, 65] width 5 height 7
click at [89, 67] on button "chevron_right" at bounding box center [92, 66] width 6 height 18
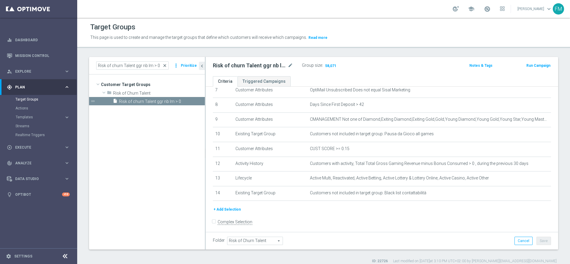
click at [165, 64] on span "close" at bounding box center [164, 65] width 5 height 5
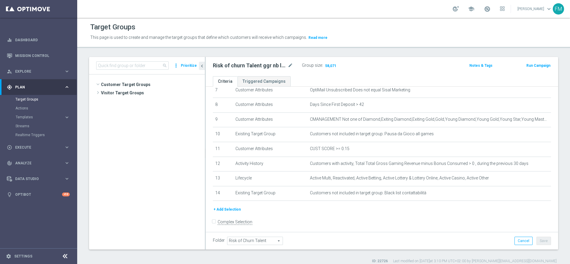
scroll to position [1395, 0]
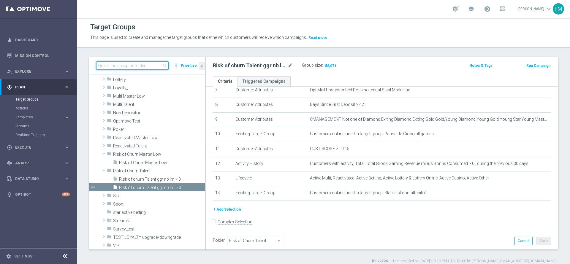
click at [149, 66] on input at bounding box center [132, 65] width 72 height 8
paste input "Recupero dei dati in corso. Attendere alcuni secondi e riprovare a tagliare o c…"
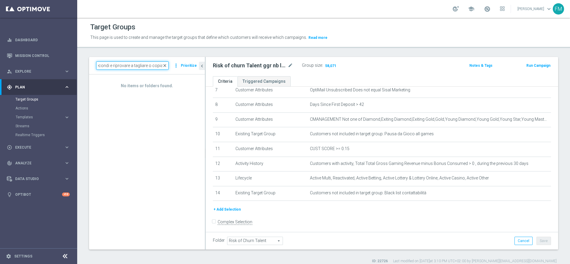
type input "Recupero dei dati in corso. Attendere alcuni secondi e riprovare a tagliare o c…"
click at [167, 67] on span "close" at bounding box center [164, 65] width 5 height 5
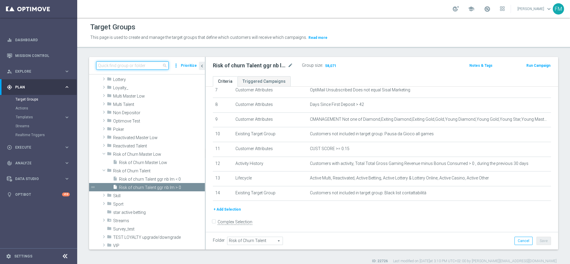
click at [157, 65] on input at bounding box center [132, 65] width 72 height 8
paste input "Giocanti Master Low W-2 non Active lw lm ggr nb l3m > 0"
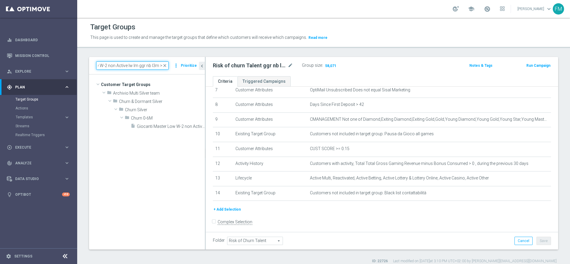
scroll to position [0, 0]
type input "Giocanti Master Low W-2 non Active lw lm ggr nb l3m > 0"
click at [164, 126] on span "Giocanti Master Low W-2 non Active lw lm ggr nb l3m > 0" at bounding box center [164, 126] width 55 height 5
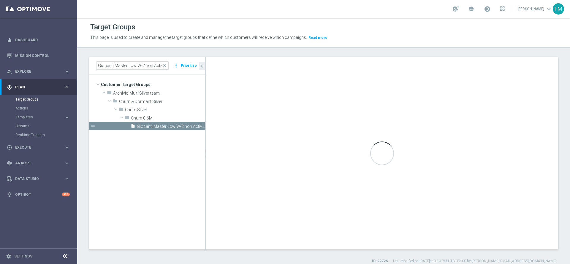
type input "Churn 0-6M"
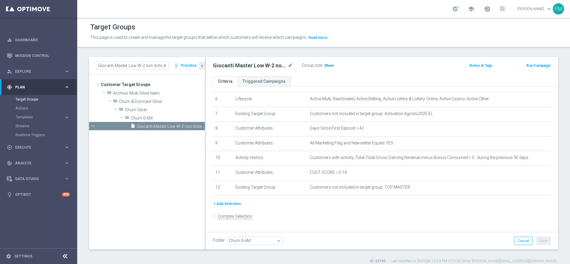
click at [326, 64] on span "Show" at bounding box center [329, 66] width 10 height 4
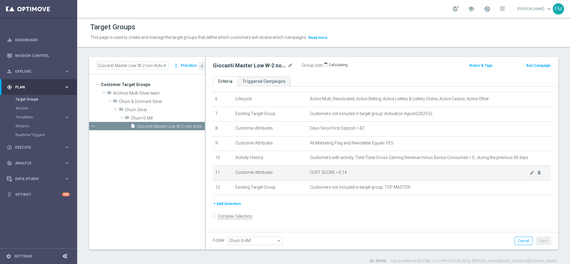
click at [380, 175] on span "CUST SCORE < 0.14" at bounding box center [420, 172] width 220 height 5
click at [380, 175] on icon "mode_edit" at bounding box center [532, 172] width 5 height 5
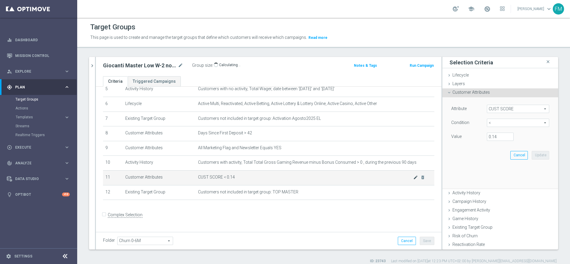
scroll to position [83, 0]
click at [380, 136] on input "0.14" at bounding box center [500, 137] width 27 height 8
type input "0.15"
click at [380, 154] on button "Update" at bounding box center [541, 155] width 18 height 8
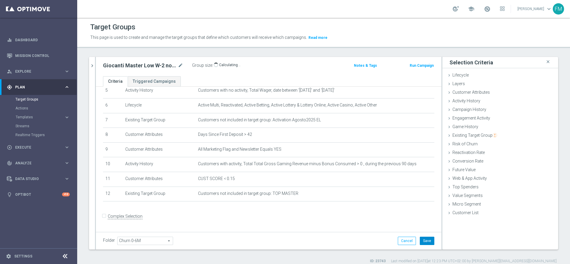
click at [380, 176] on button "Save" at bounding box center [427, 241] width 15 height 8
click at [181, 65] on icon "mode_edit" at bounding box center [180, 65] width 5 height 7
click at [179, 64] on icon "mode_edit" at bounding box center [180, 65] width 5 height 7
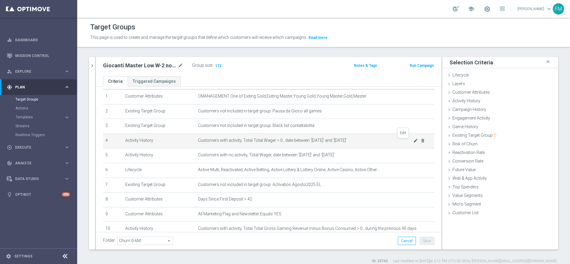
click at [380, 143] on icon "mode_edit" at bounding box center [415, 140] width 5 height 5
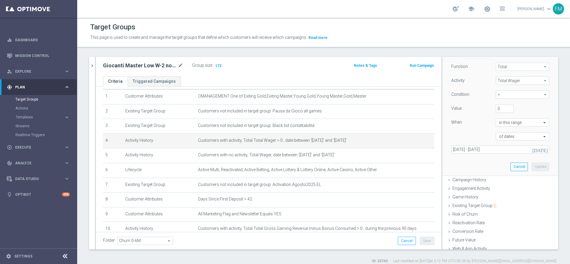
scroll to position [85, 0]
click at [380, 150] on button "[DATE]" at bounding box center [541, 149] width 18 height 9
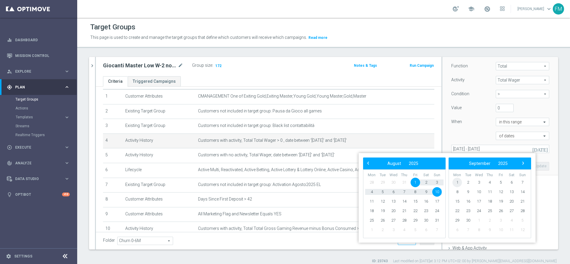
click at [380, 176] on span "1" at bounding box center [458, 183] width 10 height 10
click at [380, 176] on span "14" at bounding box center [437, 192] width 10 height 10
type input "[DATE] - [DATE]"
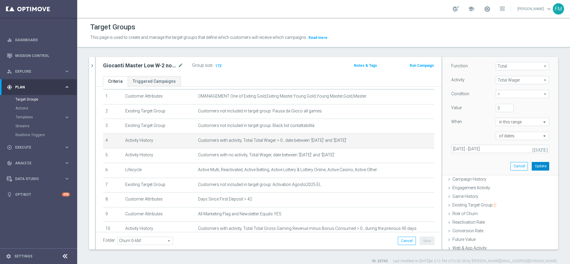
click at [380, 164] on button "Update" at bounding box center [541, 166] width 18 height 8
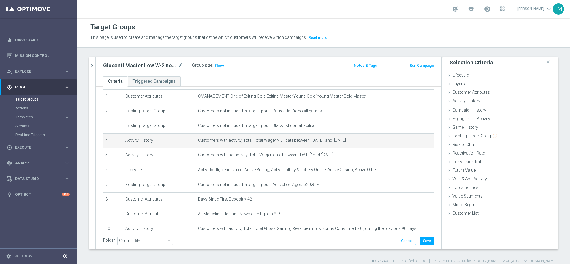
scroll to position [0, 0]
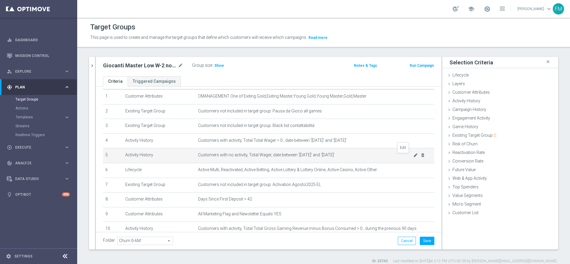
click at [380, 158] on icon "mode_edit" at bounding box center [415, 155] width 5 height 5
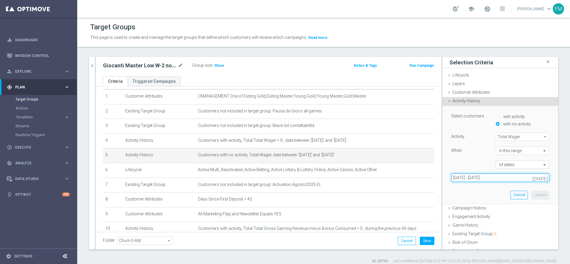
click at [380, 176] on input "[DATE] - [DATE]" at bounding box center [500, 178] width 98 height 8
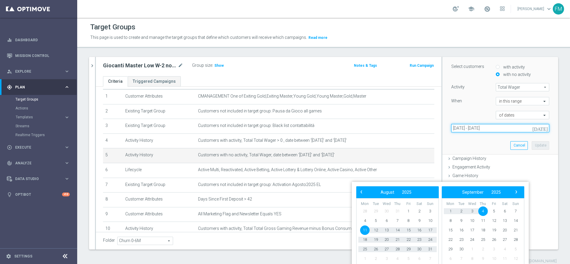
scroll to position [50, 0]
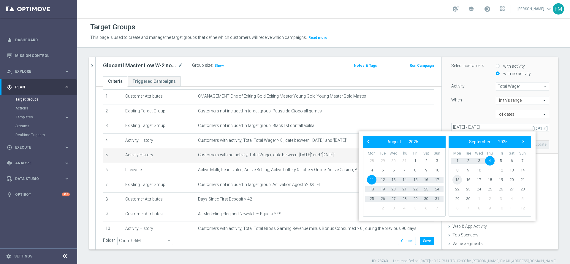
click at [380, 176] on span "15" at bounding box center [458, 180] width 10 height 10
click at [380, 176] on span "30" at bounding box center [383, 199] width 10 height 10
type input "[DATE] - [DATE]"
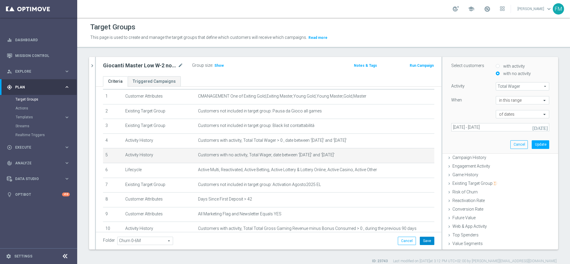
click at [380, 176] on button "Save" at bounding box center [427, 241] width 15 height 8
click at [218, 64] on span "Show" at bounding box center [219, 66] width 10 height 4
click at [380, 141] on button "Update" at bounding box center [541, 144] width 18 height 8
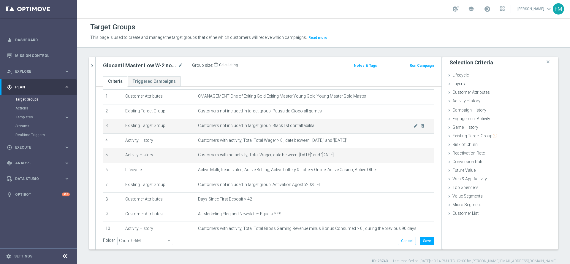
scroll to position [0, 0]
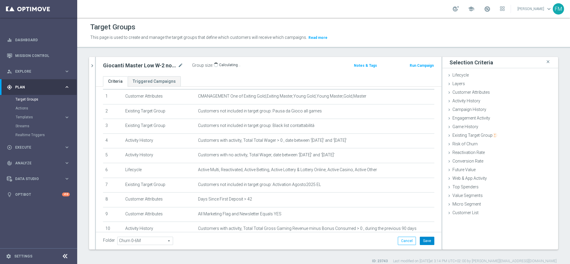
click at [380, 176] on button "Save" at bounding box center [427, 241] width 15 height 8
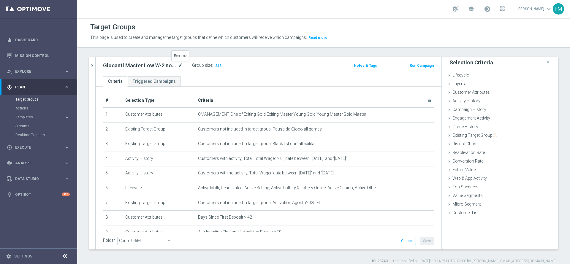
click at [180, 66] on icon "mode_edit" at bounding box center [180, 65] width 5 height 7
